Goal: Transaction & Acquisition: Purchase product/service

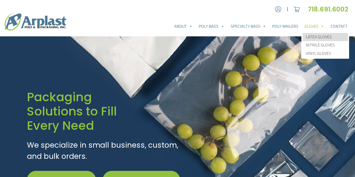
type input "[EMAIL_ADDRESS][DOMAIN_NAME]"
click at [315, 37] on link "Latex Gloves" at bounding box center [324, 37] width 45 height 8
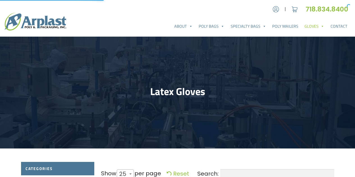
select select "25"
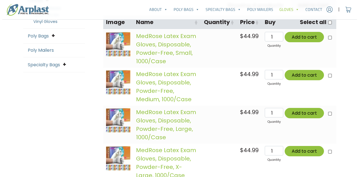
scroll to position [187, 0]
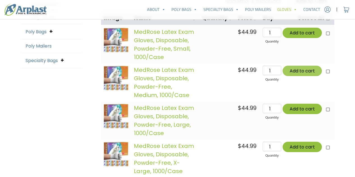
type input "[EMAIL_ADDRESS][DOMAIN_NAME]"
click at [300, 71] on button "Add to cart" at bounding box center [301, 71] width 39 height 10
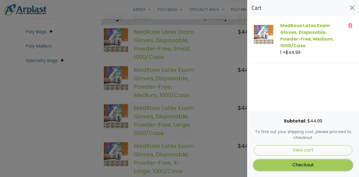
click at [305, 165] on link "Checkout" at bounding box center [303, 165] width 98 height 10
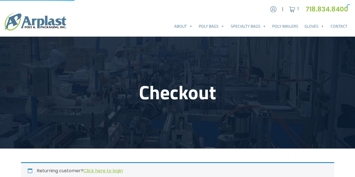
select select "NJ"
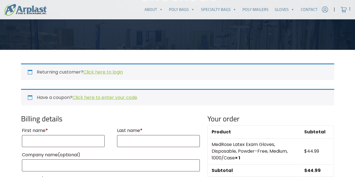
scroll to position [93, 0]
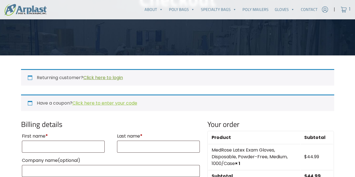
type input "[EMAIL_ADDRESS][DOMAIN_NAME]"
click at [104, 77] on link "Click here to login" at bounding box center [103, 78] width 40 height 6
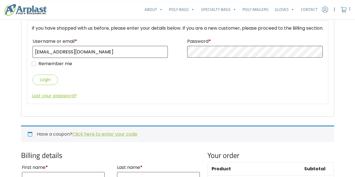
scroll to position [174, 0]
click at [49, 85] on button "Login" at bounding box center [45, 80] width 25 height 10
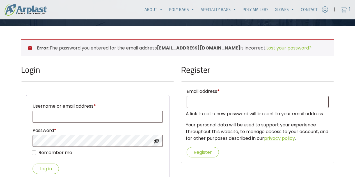
scroll to position [132, 0]
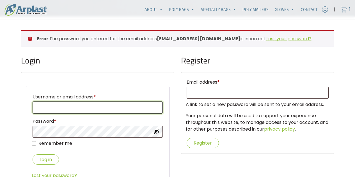
type input "[EMAIL_ADDRESS][DOMAIN_NAME]"
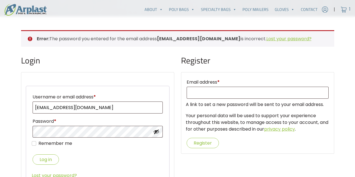
type input "[EMAIL_ADDRESS][DOMAIN_NAME]"
click at [156, 132] on button "Show password" at bounding box center [156, 132] width 6 height 6
click at [267, 37] on link "Lost your password?" at bounding box center [288, 39] width 45 height 6
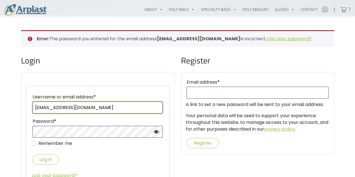
click at [110, 107] on input "[EMAIL_ADDRESS][DOMAIN_NAME]" at bounding box center [98, 108] width 130 height 12
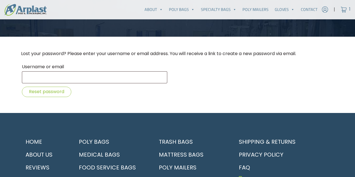
scroll to position [75, 0]
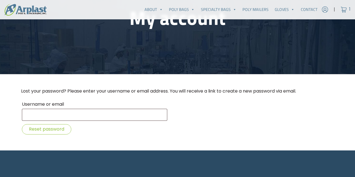
type input "[EMAIL_ADDRESS][DOMAIN_NAME]"
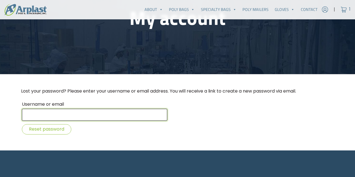
click at [90, 113] on input "Username or email" at bounding box center [94, 115] width 145 height 12
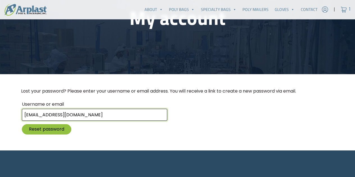
type input "michaeladambell@aol.com"
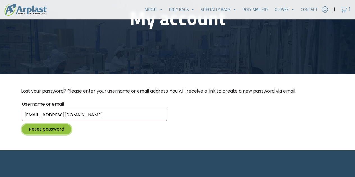
click at [37, 128] on button "Reset password" at bounding box center [46, 129] width 49 height 10
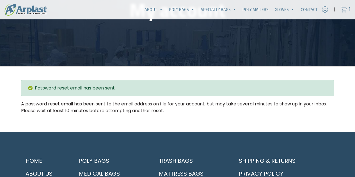
scroll to position [85, 0]
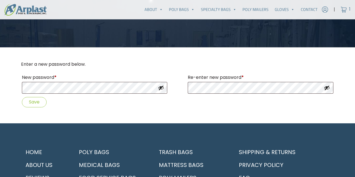
scroll to position [103, 0]
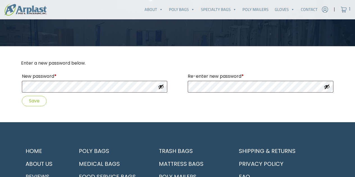
type input "[EMAIL_ADDRESS][DOMAIN_NAME]"
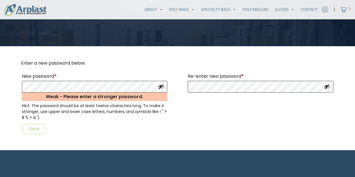
click at [142, 129] on p "Save" at bounding box center [177, 129] width 313 height 12
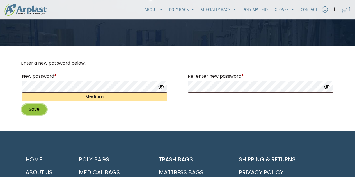
click at [31, 110] on button "Save" at bounding box center [34, 110] width 25 height 10
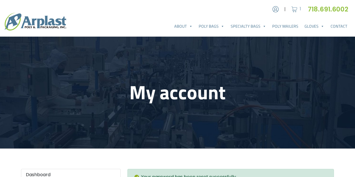
click at [293, 10] on img at bounding box center [294, 9] width 8 height 8
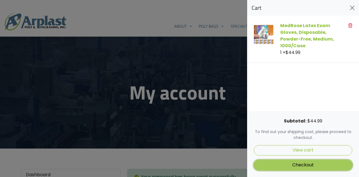
click at [303, 161] on link "Checkout" at bounding box center [303, 165] width 98 height 10
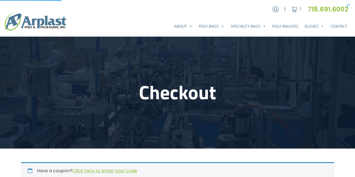
select select "FL"
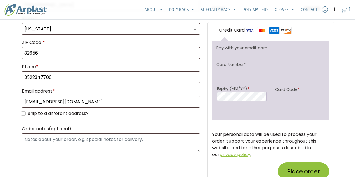
scroll to position [327, 0]
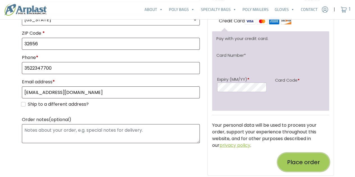
click at [290, 157] on button "Place order" at bounding box center [302, 163] width 51 height 18
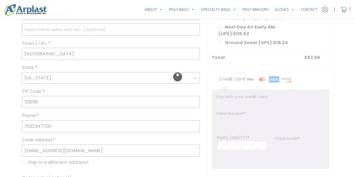
scroll to position [261, 0]
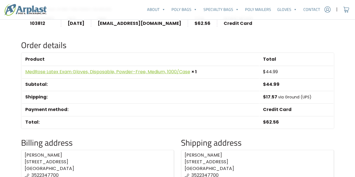
scroll to position [159, 0]
